Goal: Information Seeking & Learning: Learn about a topic

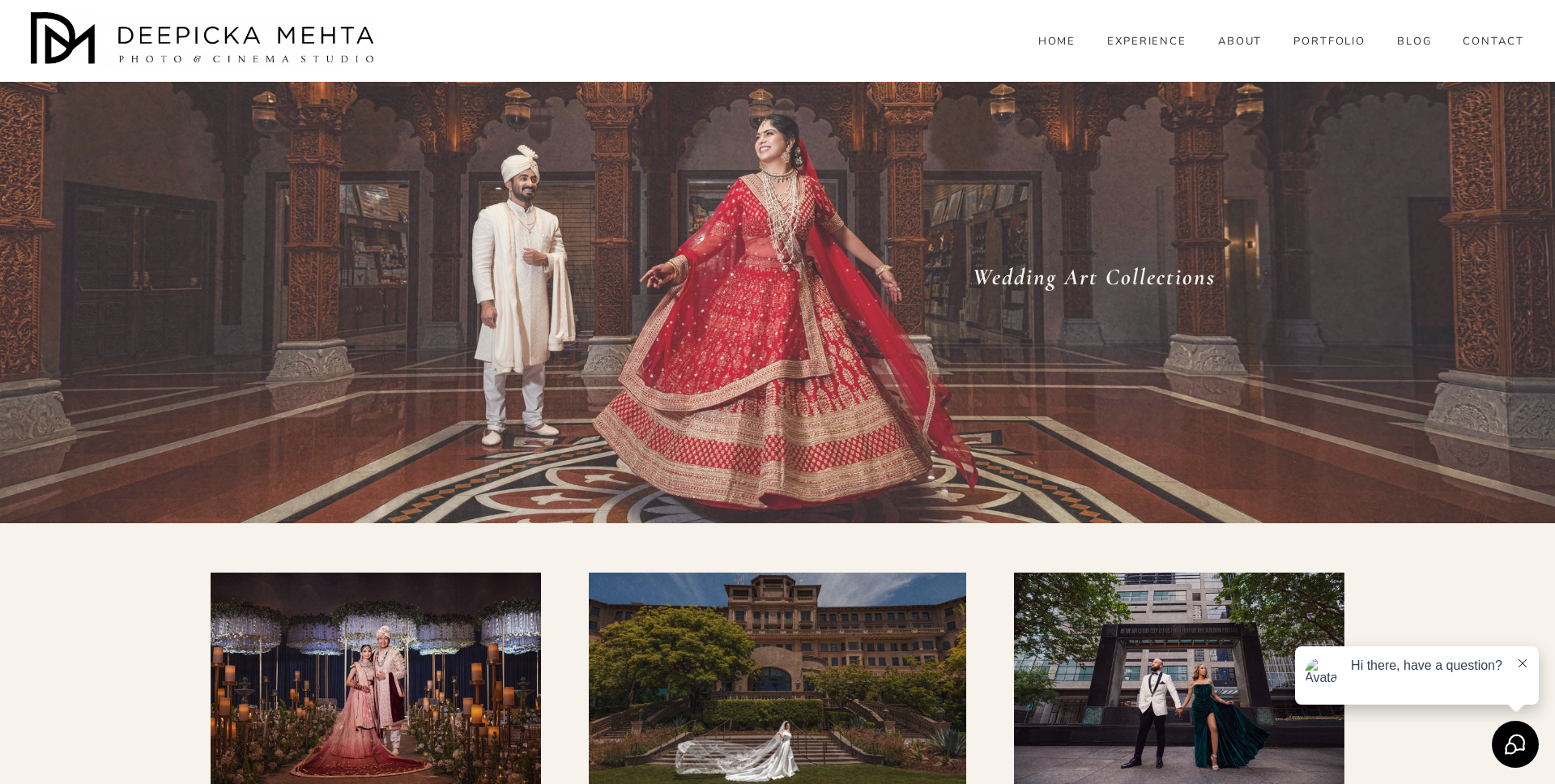
click at [0, 0] on span "WEDDINGS" at bounding box center [0, 0] width 0 height 0
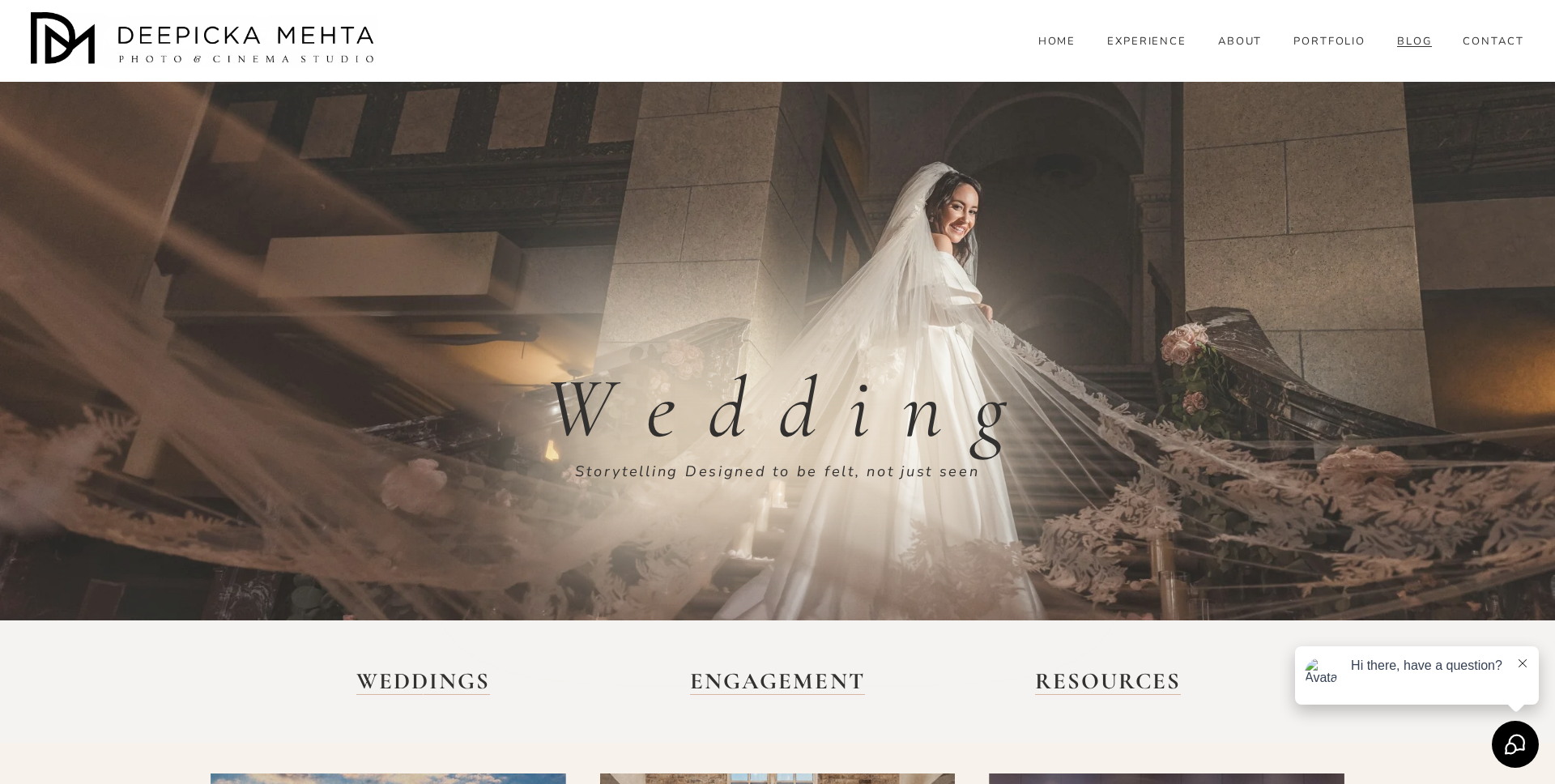
click at [649, 478] on em "Storytelling Designed to be felt, not just seen" at bounding box center [777, 471] width 404 height 20
drag, startPoint x: 649, startPoint y: 478, endPoint x: 962, endPoint y: 474, distance: 313.0
click at [962, 474] on em "Storytelling Designed to be felt, not just seen" at bounding box center [777, 471] width 404 height 20
copy em "Storytelling Designed to be felt, not just seen"
click at [1325, 49] on link "PORTFOLIO" at bounding box center [1330, 41] width 73 height 15
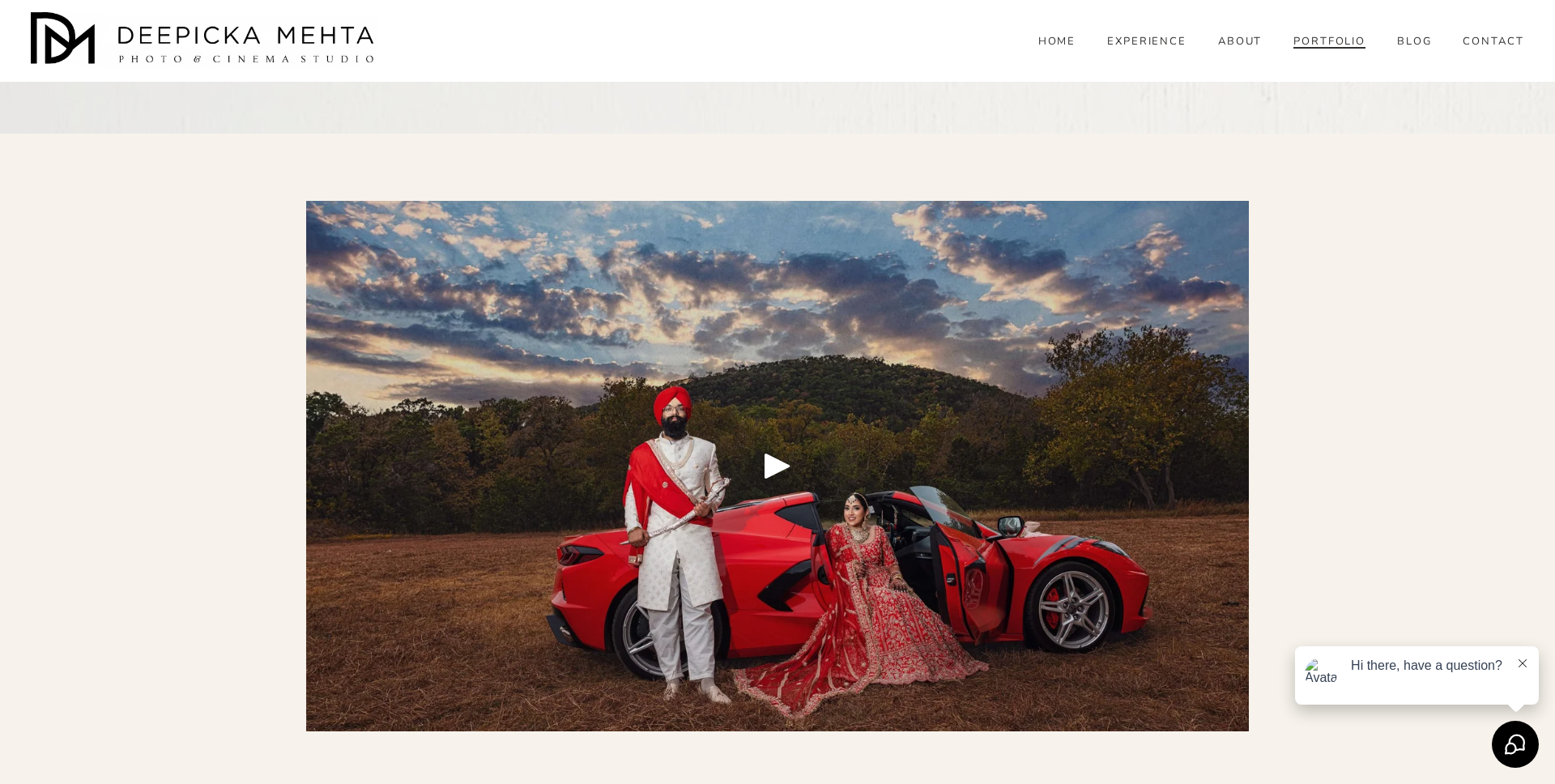
scroll to position [10980, 0]
